Goal: Information Seeking & Learning: Learn about a topic

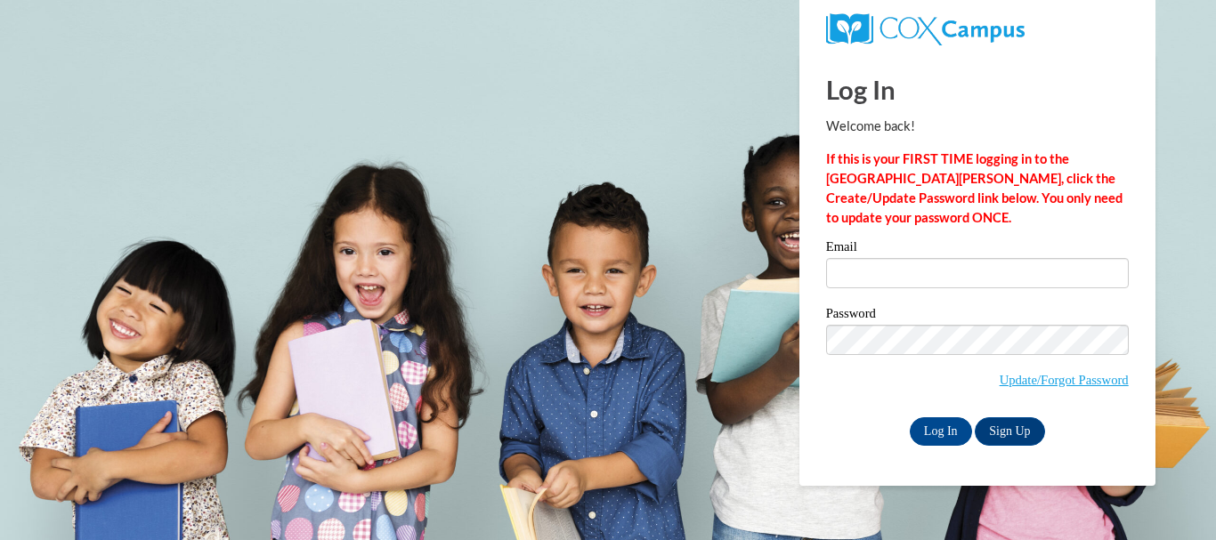
click at [885, 291] on div "Email" at bounding box center [977, 270] width 303 height 61
click at [883, 284] on input "Email" at bounding box center [977, 273] width 303 height 30
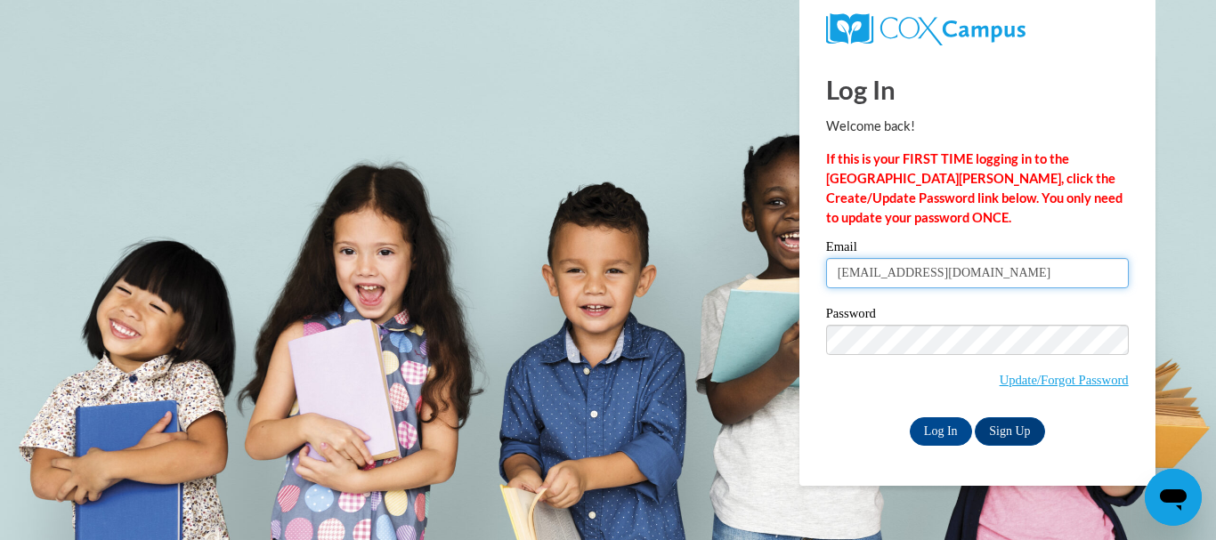
type input "dwalters@crivitz.k12.wi.us"
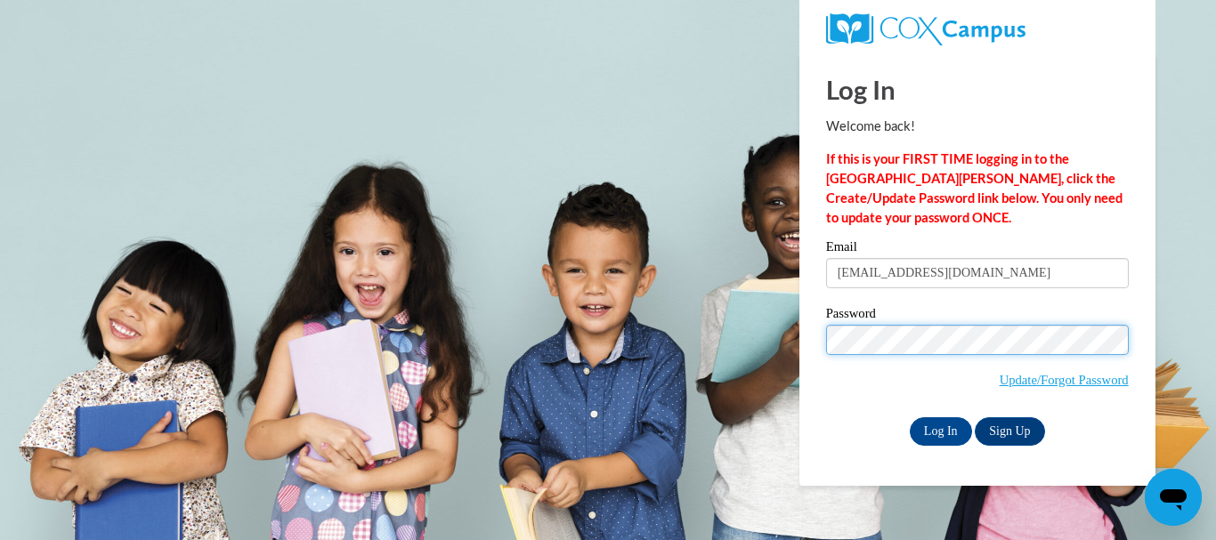
click at [910, 418] on input "Log In" at bounding box center [941, 432] width 62 height 28
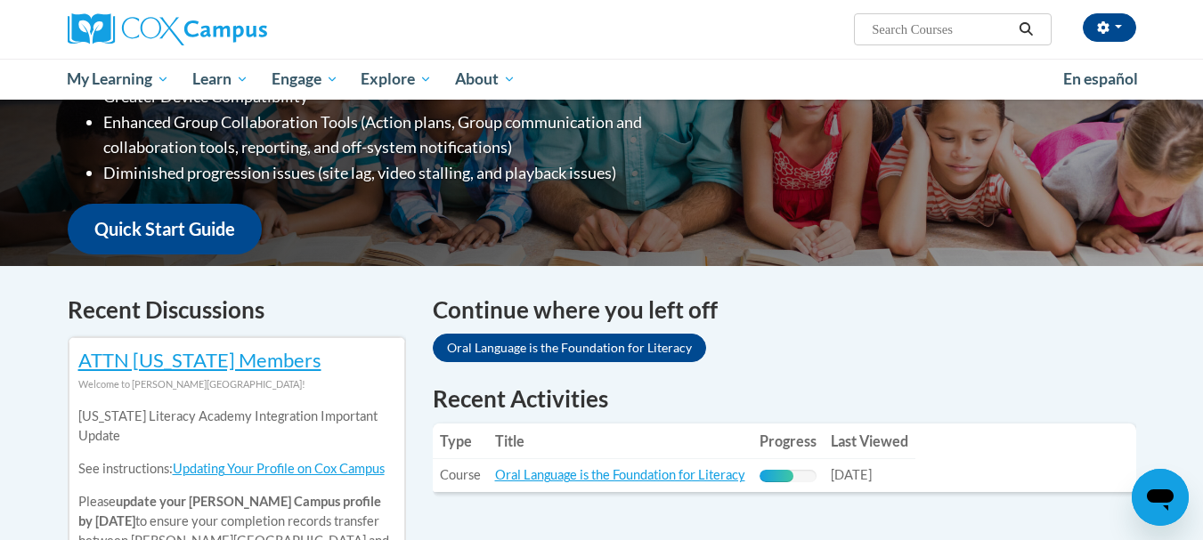
scroll to position [356, 0]
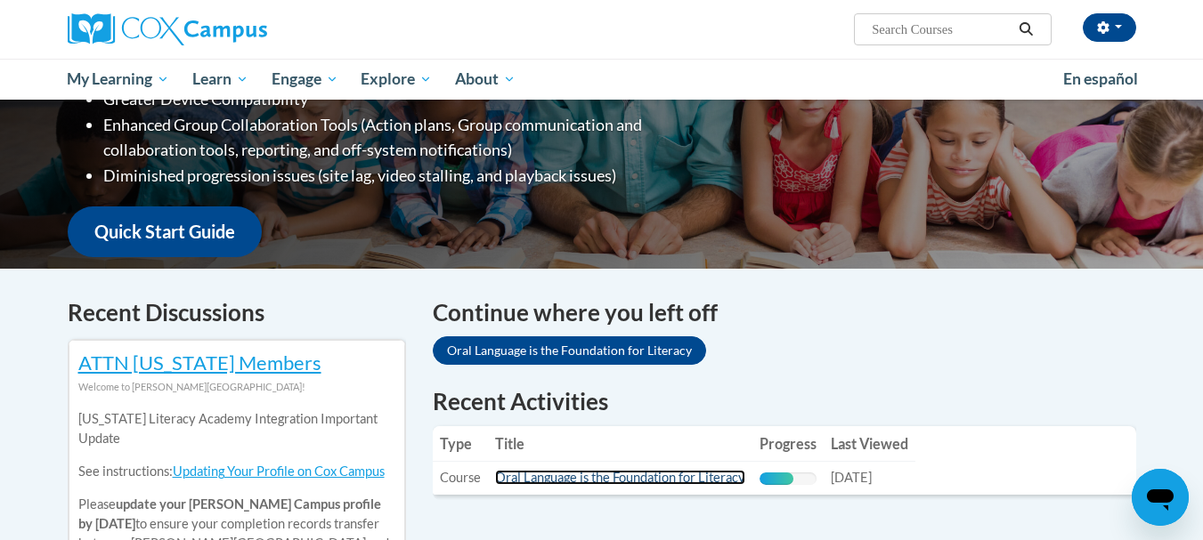
click at [589, 473] on link "Oral Language is the Foundation for Literacy" at bounding box center [620, 477] width 250 height 15
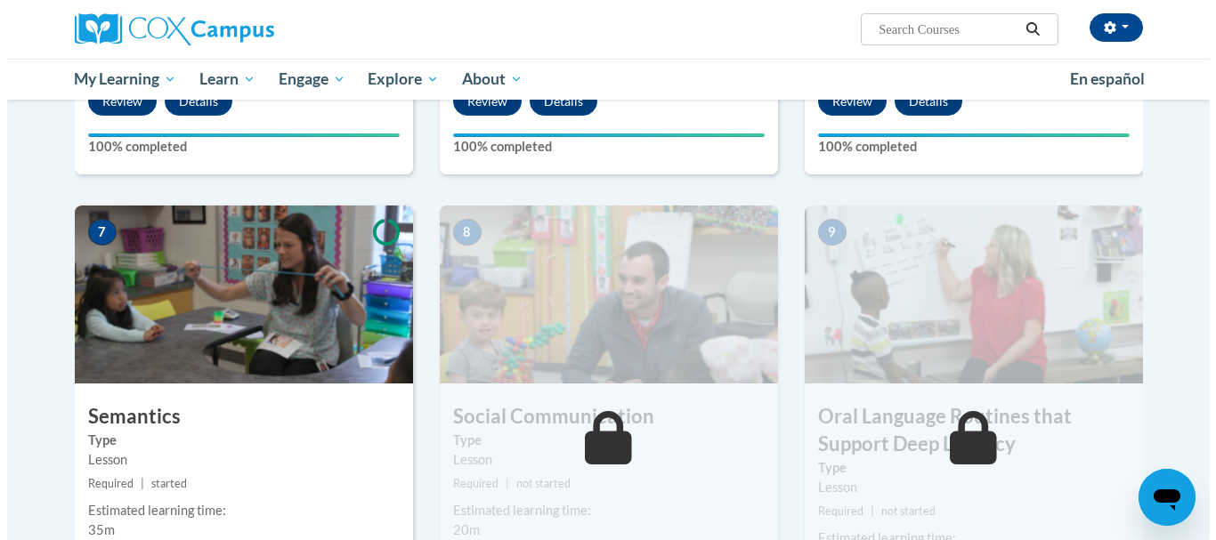
scroll to position [1397, 0]
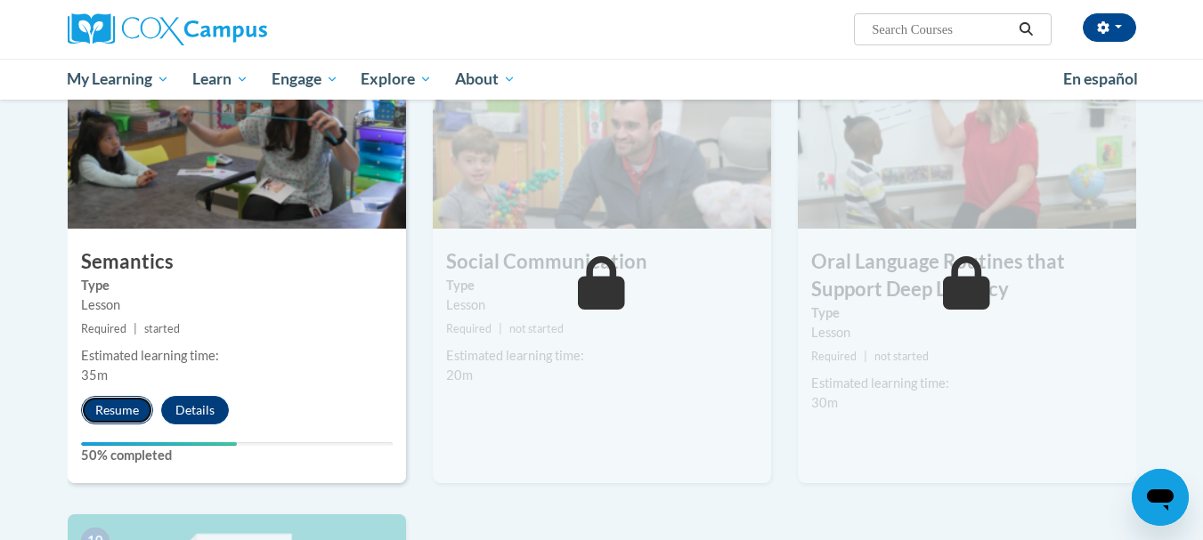
click at [129, 412] on button "Resume" at bounding box center [117, 410] width 72 height 28
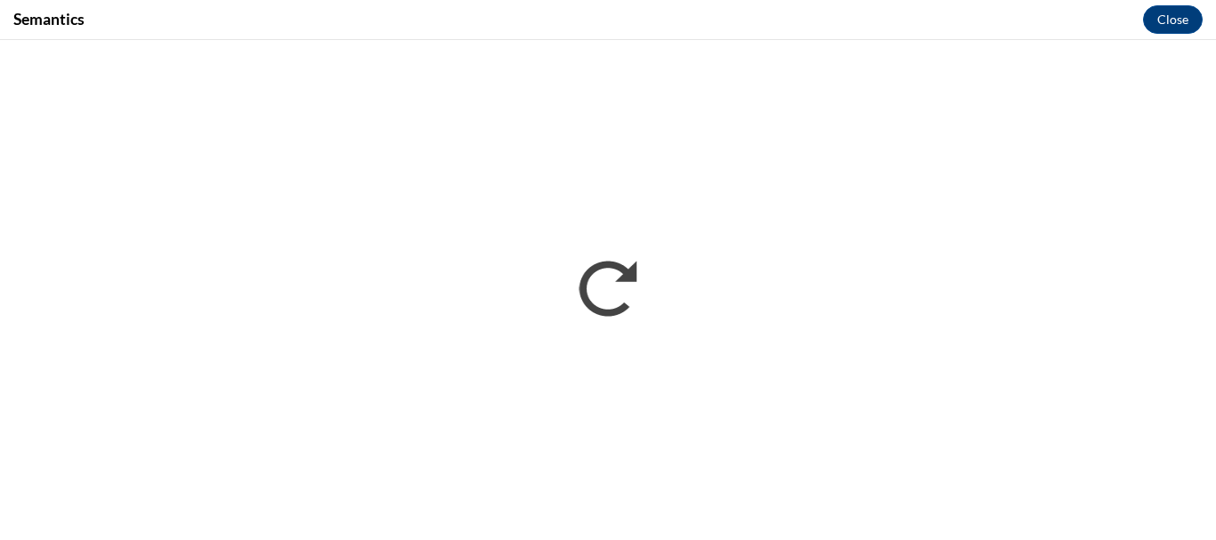
scroll to position [0, 0]
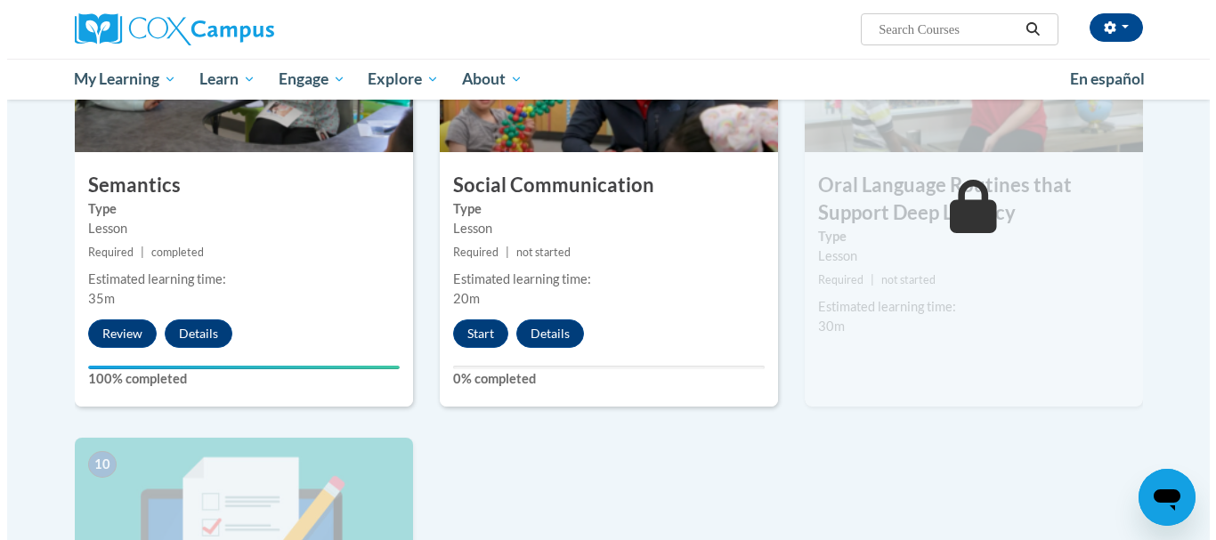
scroll to position [1603, 0]
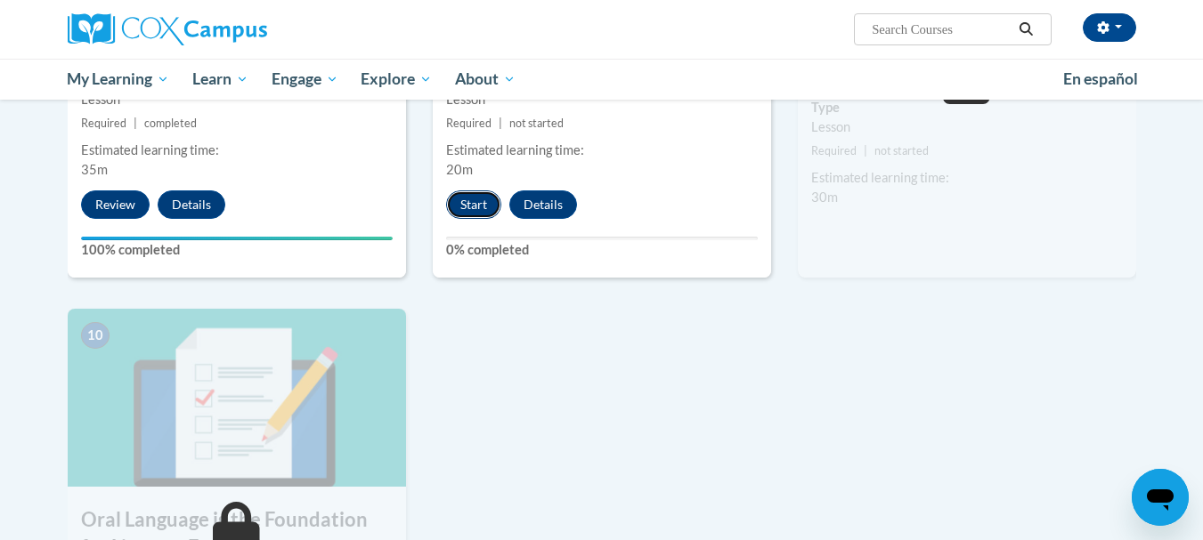
click at [465, 211] on button "Start" at bounding box center [473, 205] width 55 height 28
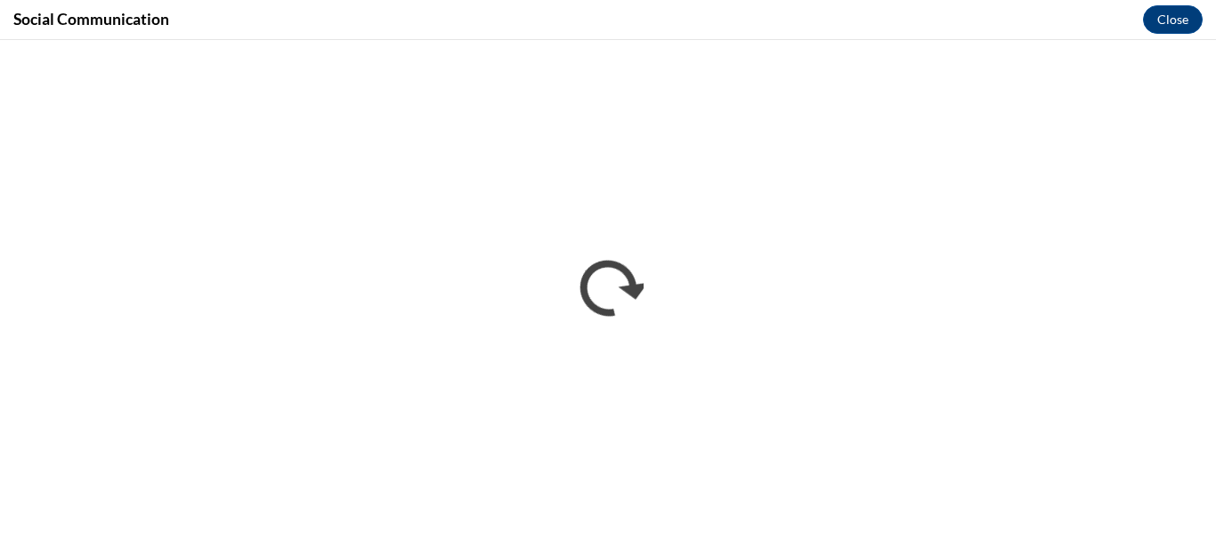
scroll to position [0, 0]
